Goal: Task Accomplishment & Management: Use online tool/utility

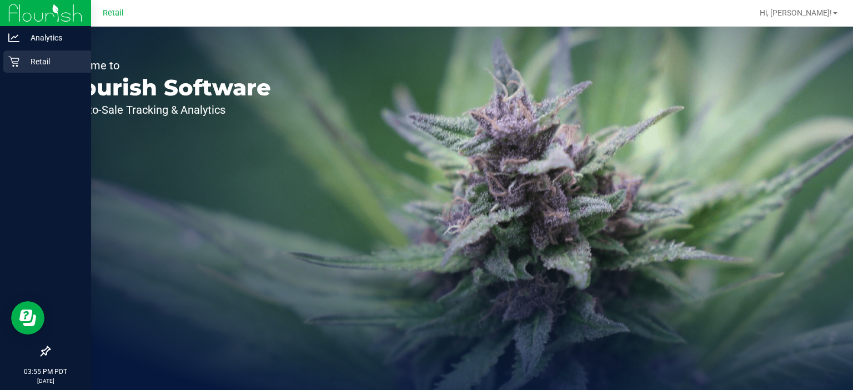
click at [17, 63] on icon at bounding box center [13, 62] width 11 height 11
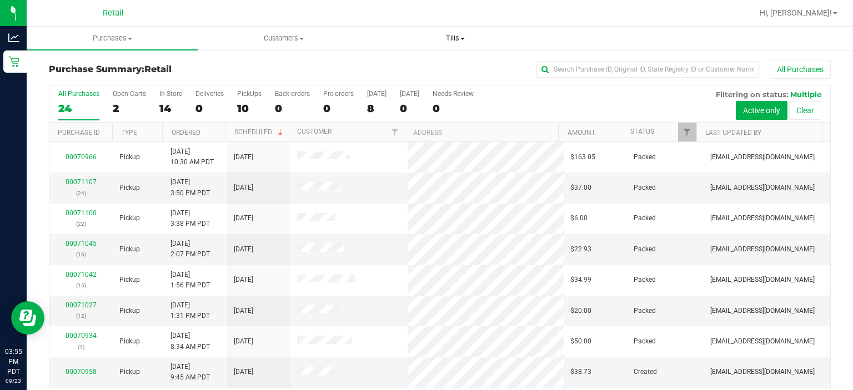
click at [468, 37] on span "Tills" at bounding box center [455, 38] width 170 height 10
click at [415, 63] on span "Manage tills" at bounding box center [406, 66] width 75 height 9
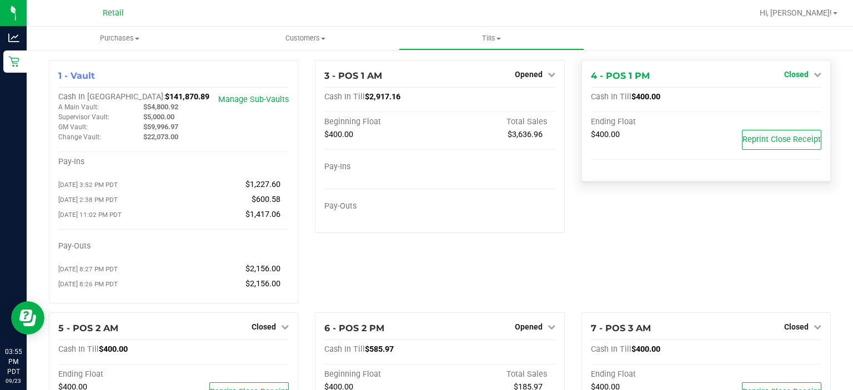
click at [813, 74] on icon at bounding box center [817, 75] width 8 height 8
click at [793, 95] on link "Open Till" at bounding box center [795, 97] width 29 height 9
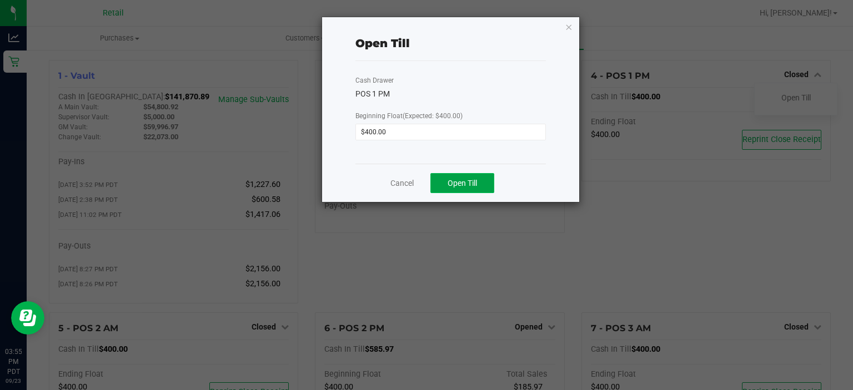
click at [471, 182] on span "Open Till" at bounding box center [462, 183] width 29 height 9
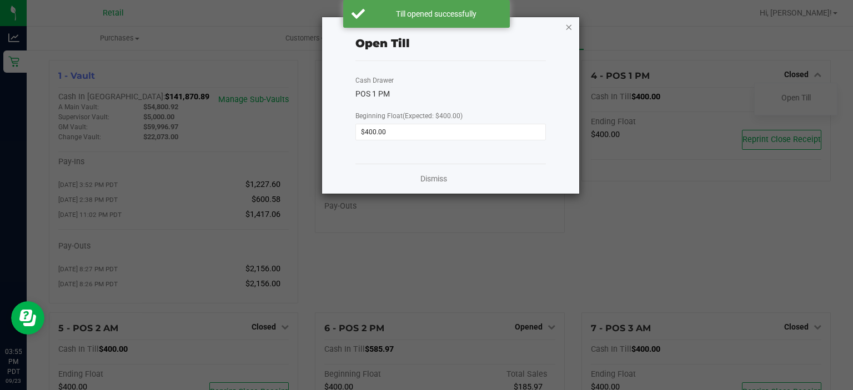
click at [570, 24] on icon "button" at bounding box center [569, 26] width 8 height 13
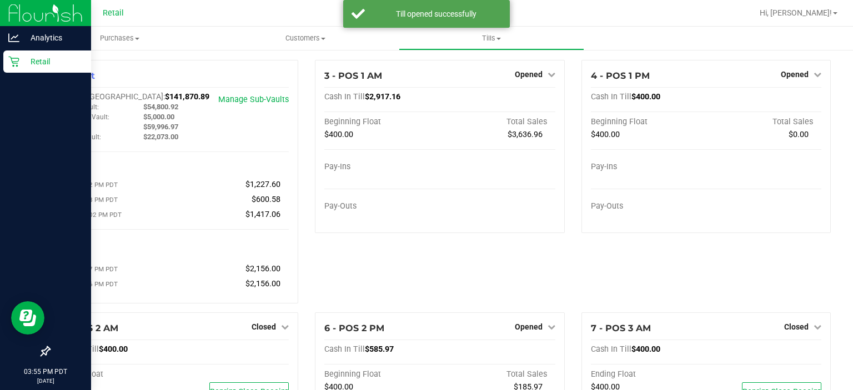
click at [20, 62] on p "Retail" at bounding box center [52, 61] width 67 height 13
